Goal: Task Accomplishment & Management: Complete application form

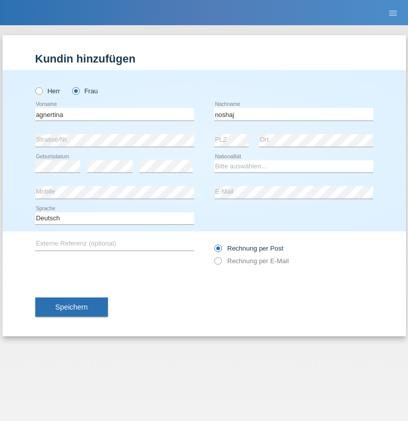
type input "noshaj"
select select "NL"
select select "C"
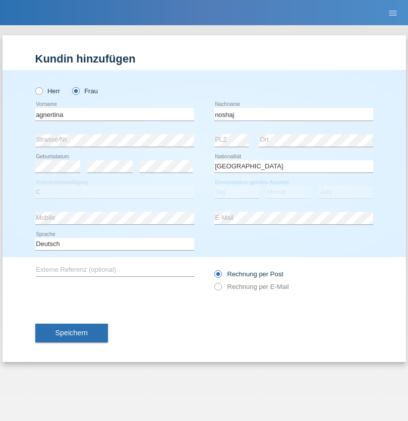
select select "01"
select select "08"
select select "2021"
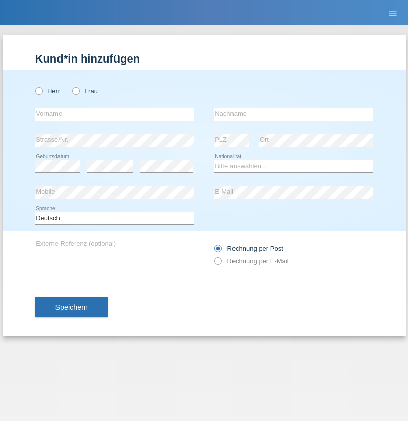
radio input "true"
click at [114, 114] on input "text" at bounding box center [114, 114] width 159 height 13
type input "bajram"
click at [293, 114] on input "text" at bounding box center [293, 114] width 159 height 13
type input "malluta"
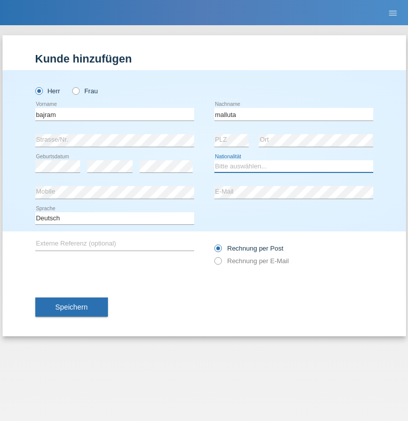
select select "CH"
radio input "true"
click at [114, 114] on input "text" at bounding box center [114, 114] width 159 height 13
type input "firat"
click at [293, 114] on input "text" at bounding box center [293, 114] width 159 height 13
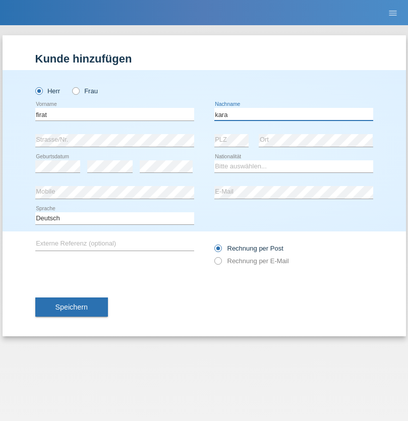
type input "kara"
select select "CH"
radio input "true"
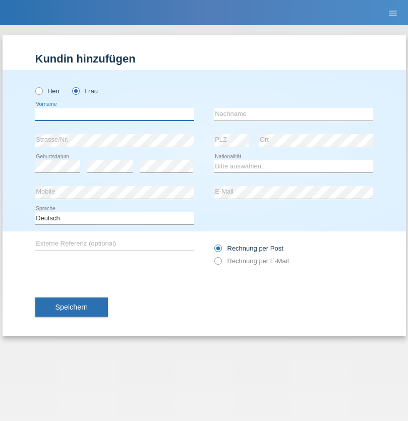
click at [114, 114] on input "text" at bounding box center [114, 114] width 159 height 13
type input "Dagmar"
click at [293, 114] on input "text" at bounding box center [293, 114] width 159 height 13
type input "Reusser"
select select "CH"
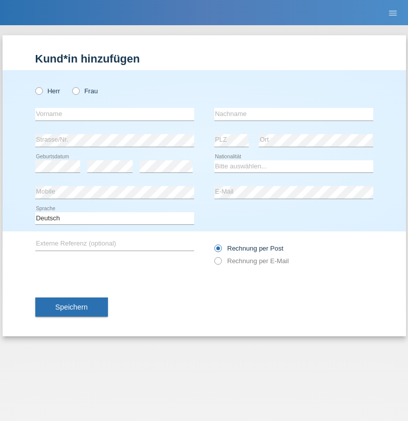
radio input "true"
click at [114, 114] on input "text" at bounding box center [114, 114] width 159 height 13
type input "Dunja"
click at [293, 114] on input "text" at bounding box center [293, 114] width 159 height 13
type input "[PERSON_NAME]"
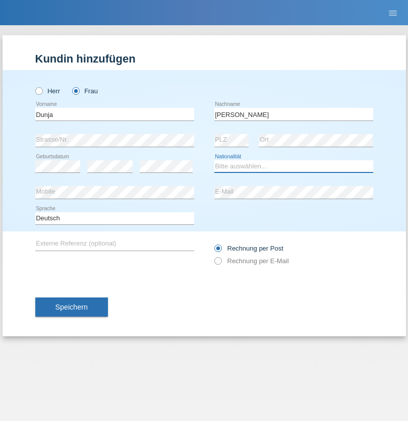
select select "HR"
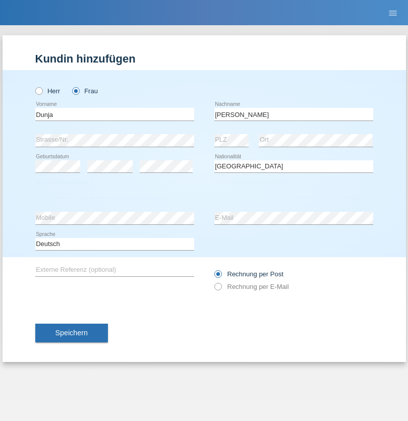
select select "C"
select select "03"
select select "09"
select select "2021"
